Goal: Task Accomplishment & Management: Manage account settings

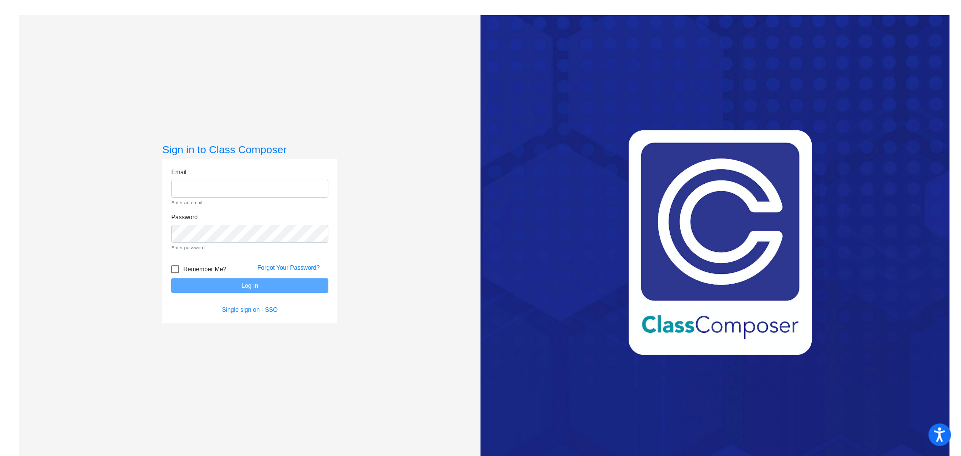
click at [300, 186] on input "email" at bounding box center [249, 189] width 157 height 19
type input "dpfeifer@stpeterschools.org"
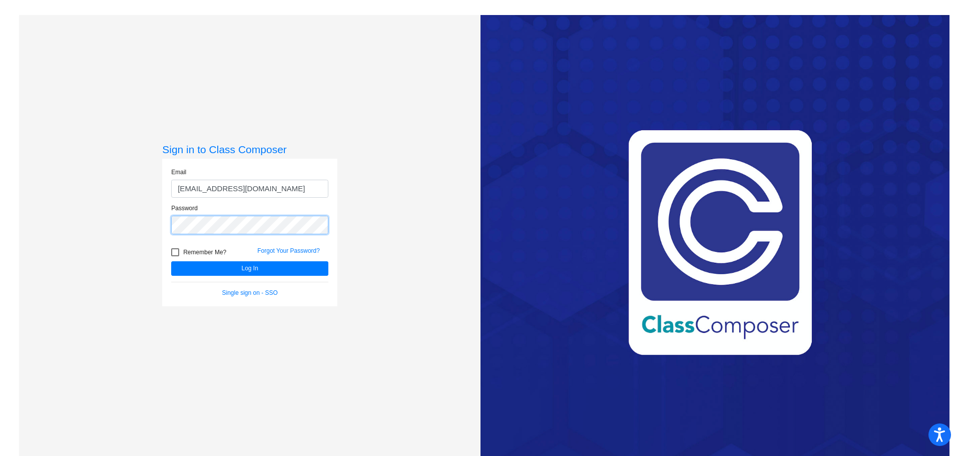
click at [171, 261] on button "Log In" at bounding box center [249, 268] width 157 height 15
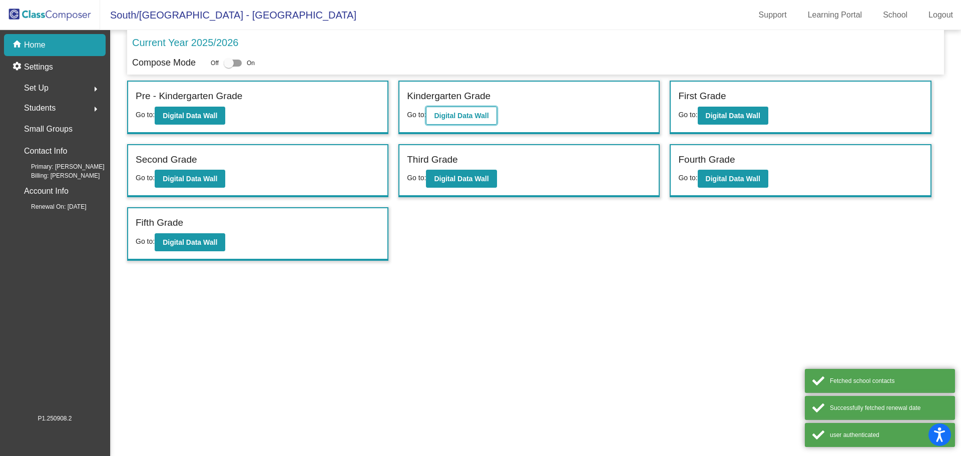
click at [477, 114] on b "Digital Data Wall" at bounding box center [461, 116] width 55 height 8
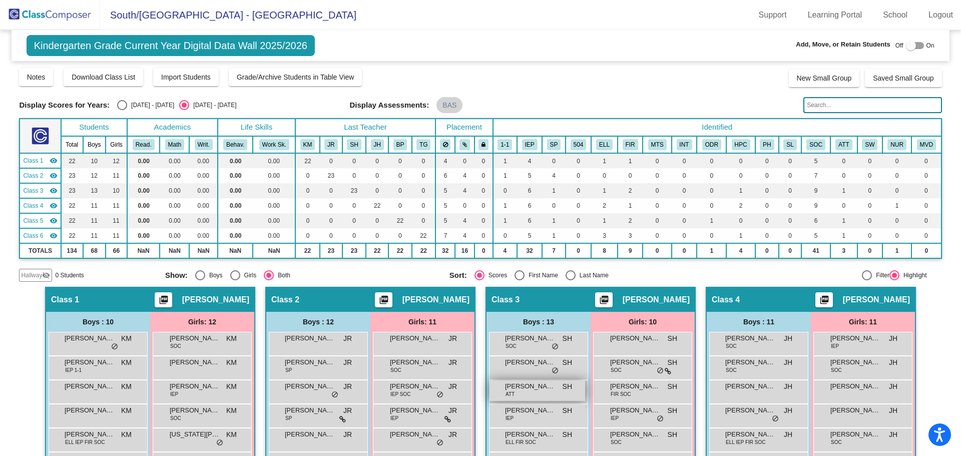
click at [522, 390] on span "Brayden Flaum" at bounding box center [530, 386] width 50 height 10
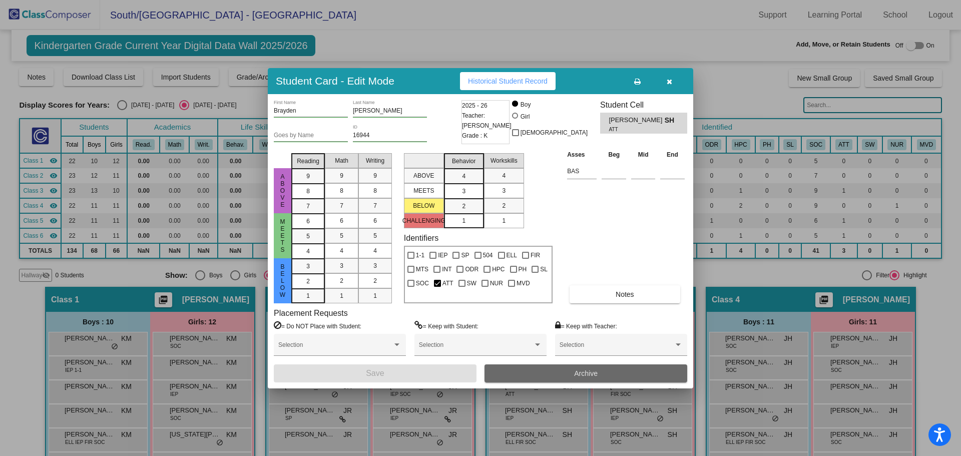
click at [536, 372] on button "Archive" at bounding box center [586, 373] width 203 height 18
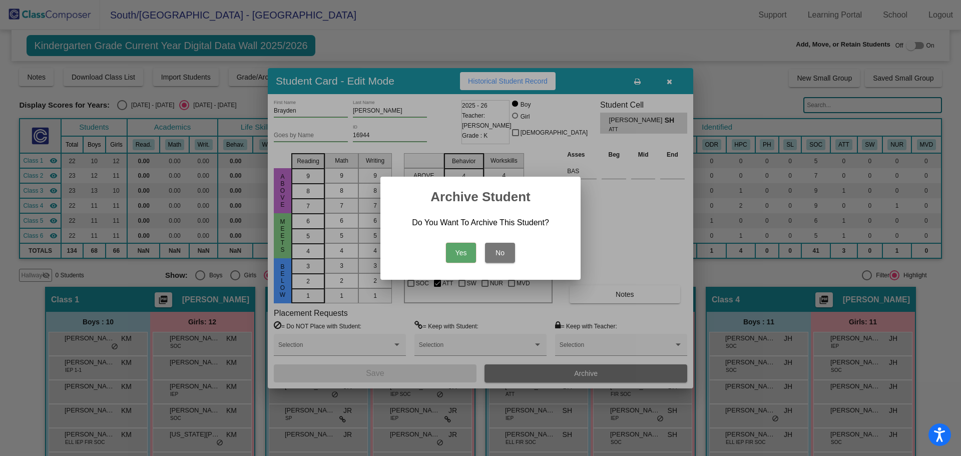
click at [462, 248] on button "Yes" at bounding box center [461, 253] width 30 height 20
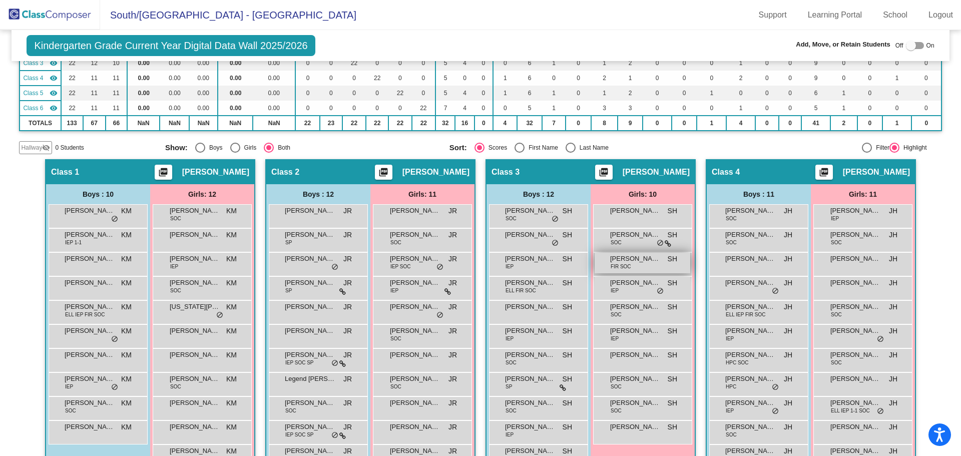
scroll to position [150, 0]
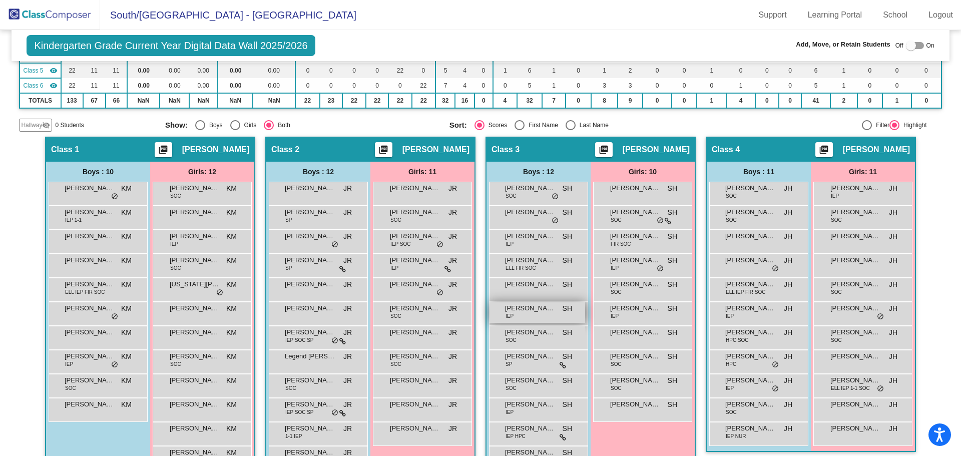
click at [548, 314] on div "Kash Knutson IEP SH lock do_not_disturb_alt" at bounding box center [538, 312] width 96 height 21
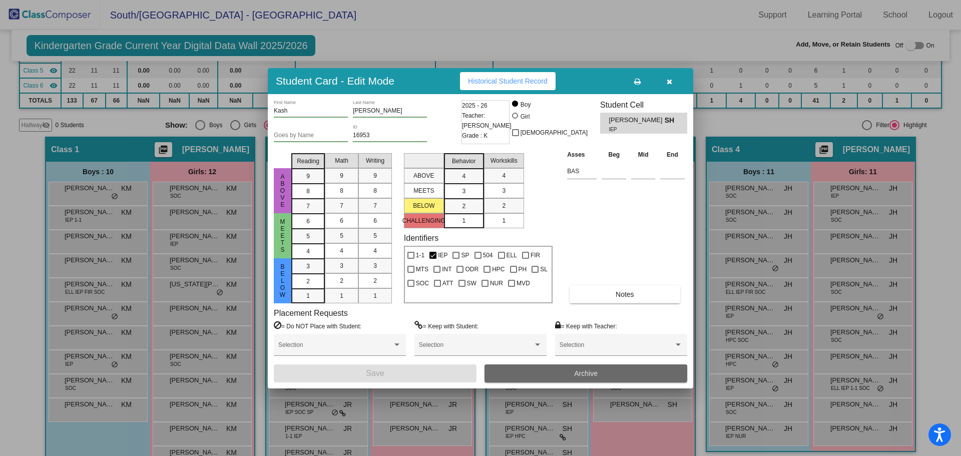
click at [525, 366] on button "Archive" at bounding box center [586, 373] width 203 height 18
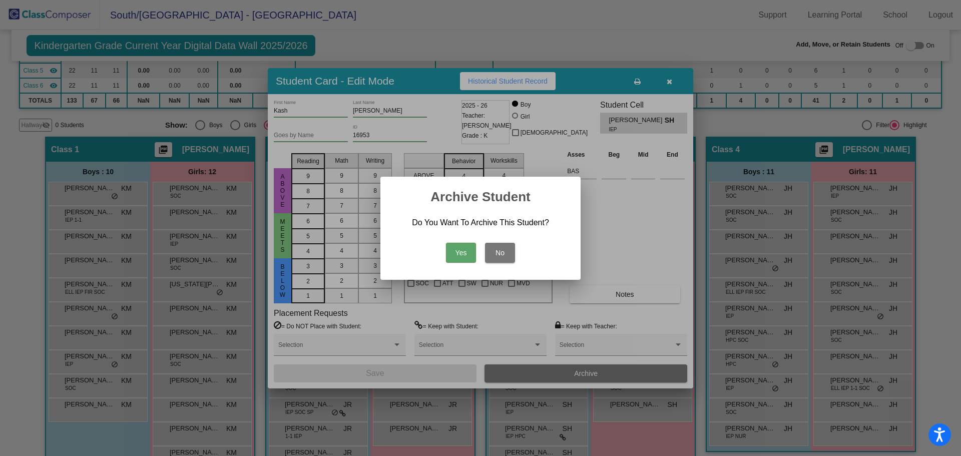
click at [463, 249] on button "Yes" at bounding box center [461, 253] width 30 height 20
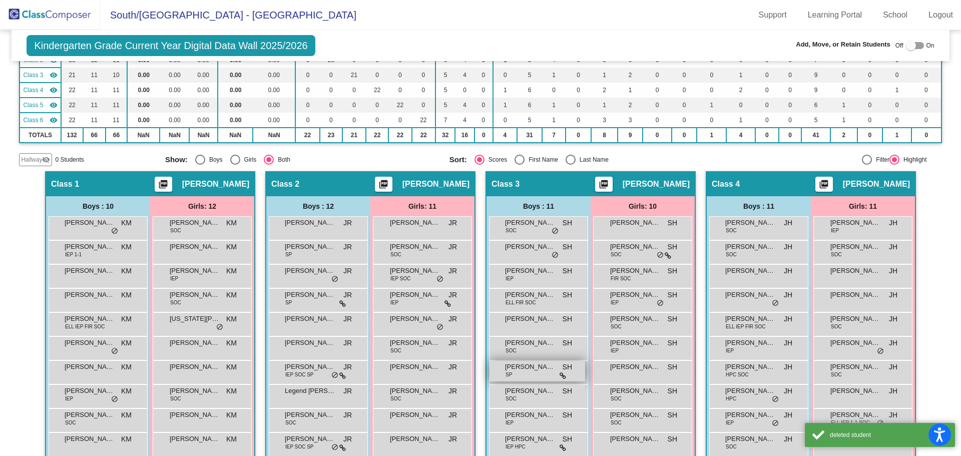
scroll to position [50, 0]
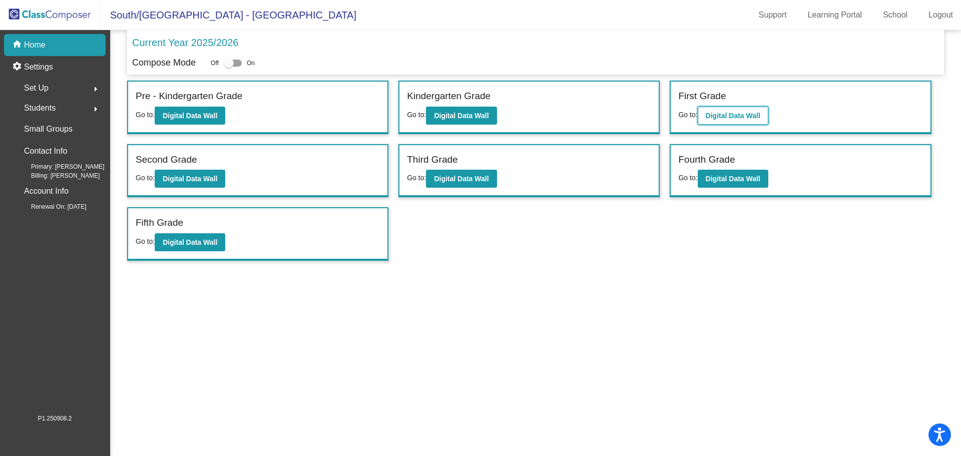
click at [740, 112] on b "Digital Data Wall" at bounding box center [733, 116] width 55 height 8
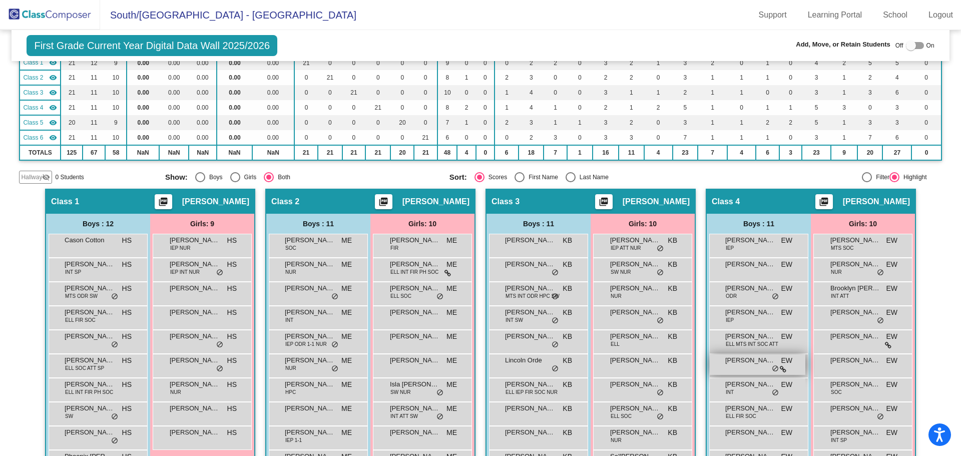
scroll to position [100, 0]
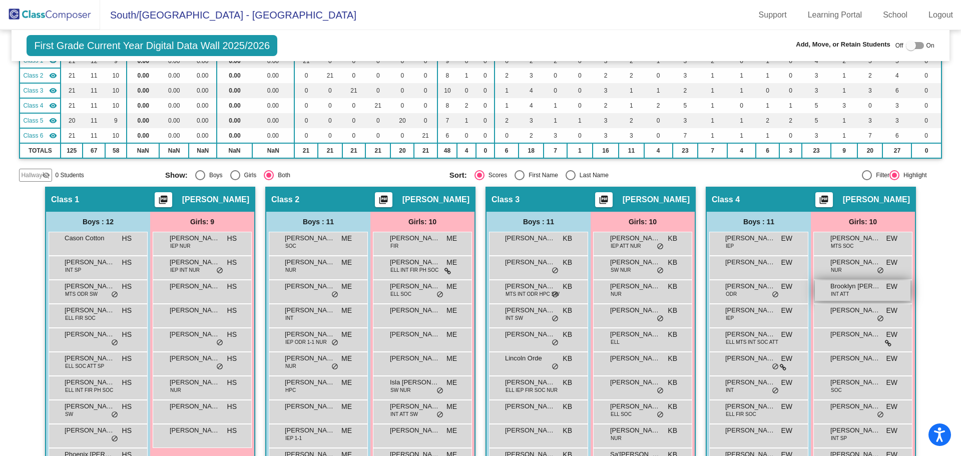
click at [870, 294] on div "Brooklyn [PERSON_NAME] INT ATT EW lock do_not_disturb_alt" at bounding box center [863, 290] width 96 height 21
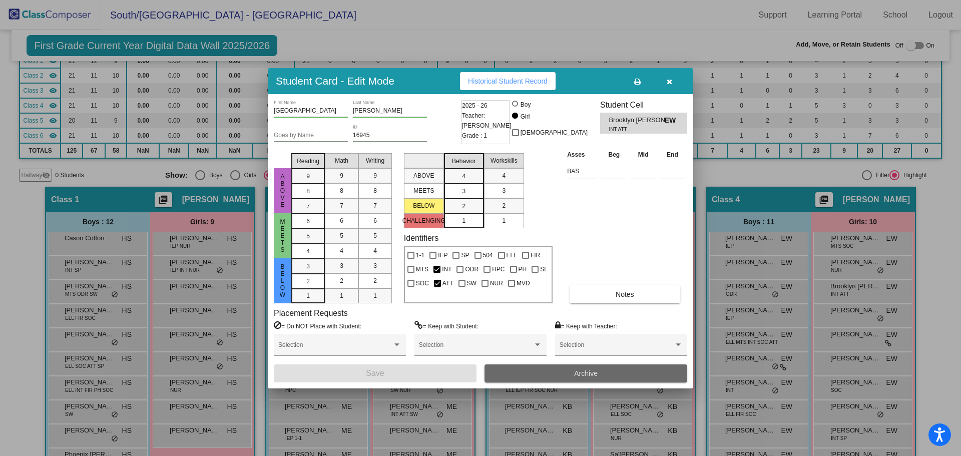
click at [572, 370] on button "Archive" at bounding box center [586, 373] width 203 height 18
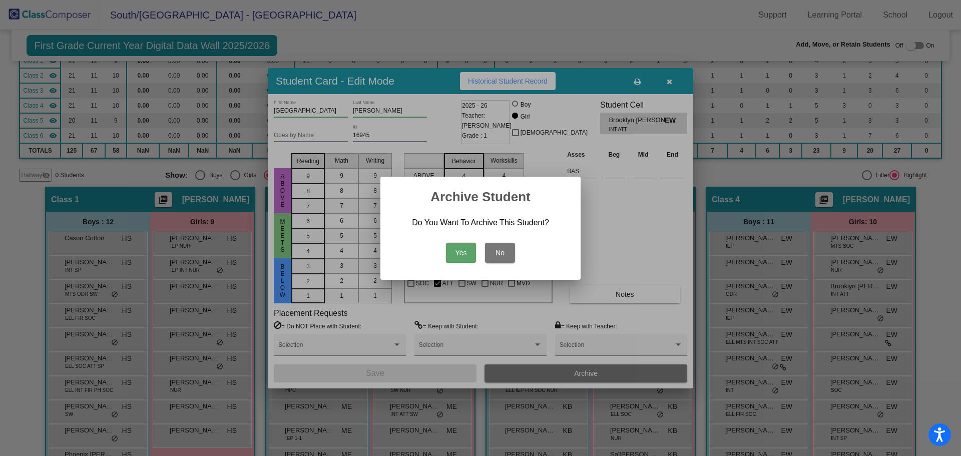
click at [468, 250] on button "Yes" at bounding box center [461, 253] width 30 height 20
